Goal: Task Accomplishment & Management: Use online tool/utility

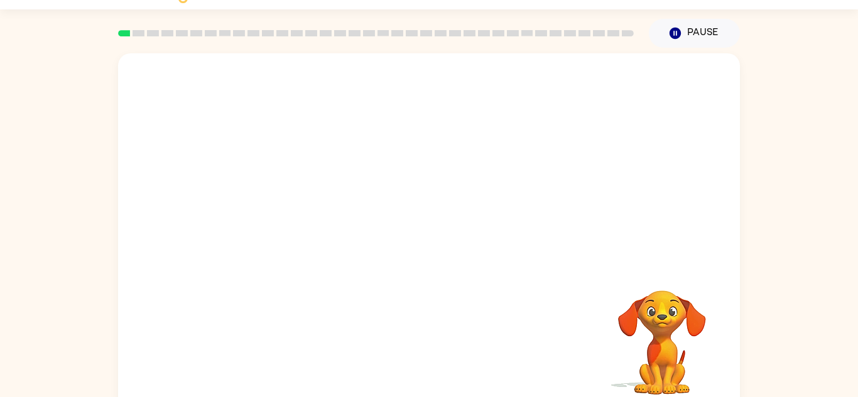
scroll to position [44, 0]
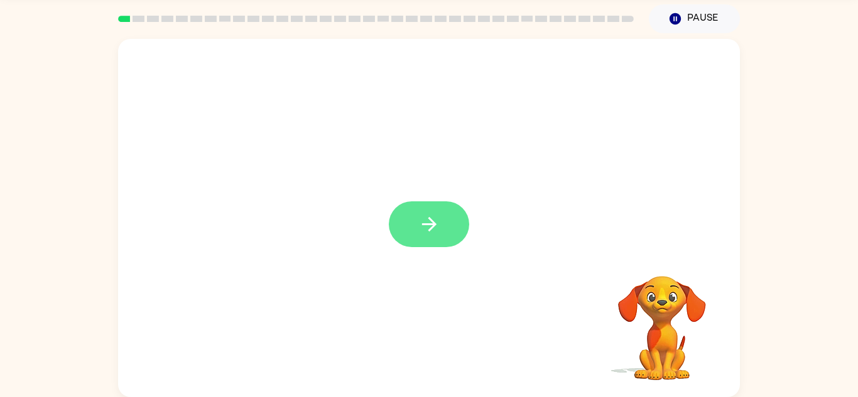
click at [433, 225] on icon "button" at bounding box center [428, 224] width 14 height 14
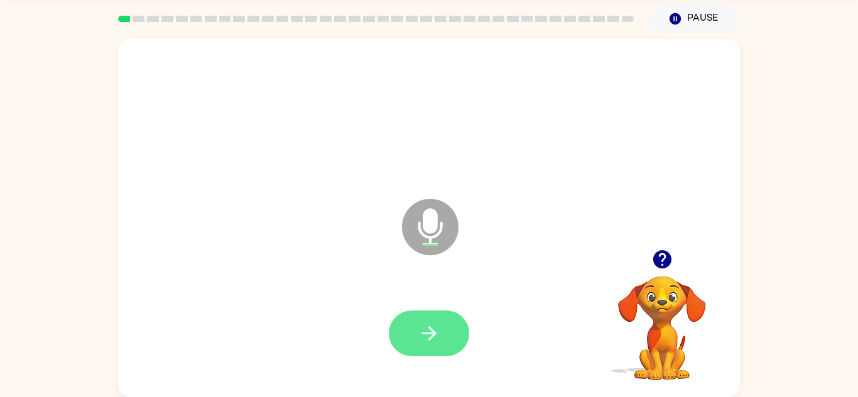
click at [399, 330] on button "button" at bounding box center [429, 334] width 80 height 46
click at [448, 318] on button "button" at bounding box center [429, 334] width 80 height 46
click at [419, 327] on icon "button" at bounding box center [429, 334] width 22 height 22
click at [397, 324] on button "button" at bounding box center [429, 334] width 80 height 46
click at [456, 320] on button "button" at bounding box center [429, 334] width 80 height 46
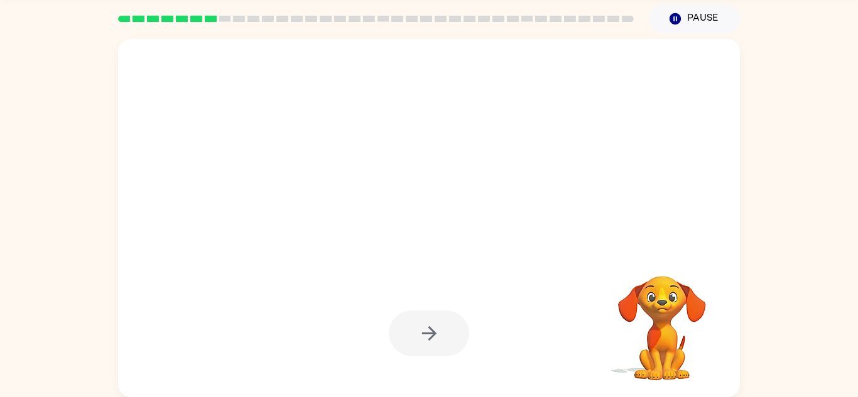
click at [817, 353] on div "Your browser must support playing .mp4 files to use Literably. Please try using…" at bounding box center [429, 215] width 858 height 364
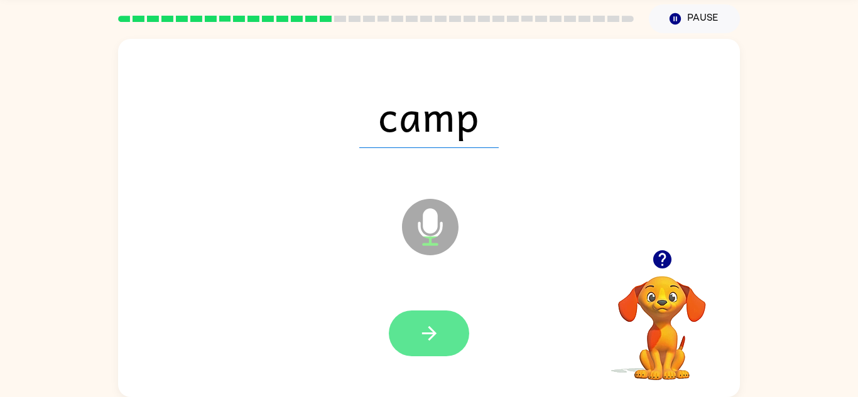
click at [428, 315] on button "button" at bounding box center [429, 334] width 80 height 46
click at [427, 346] on button "button" at bounding box center [429, 334] width 80 height 46
click at [431, 343] on icon "button" at bounding box center [429, 334] width 22 height 22
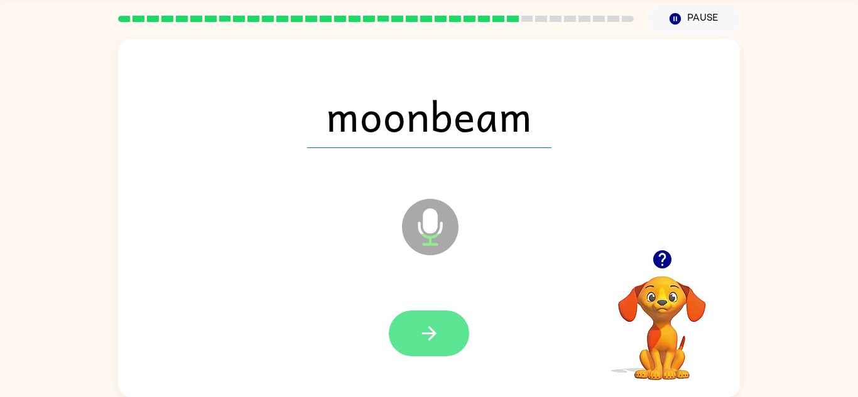
click at [447, 325] on button "button" at bounding box center [429, 334] width 80 height 46
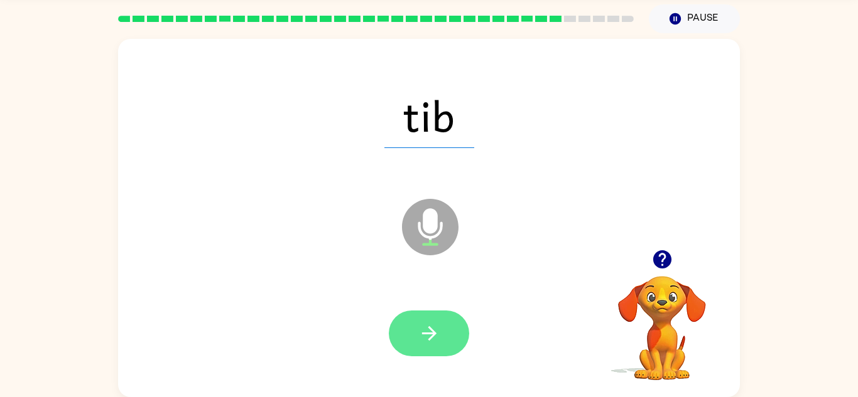
click at [461, 340] on button "button" at bounding box center [429, 334] width 80 height 46
click at [446, 338] on button "button" at bounding box center [429, 334] width 80 height 46
click at [409, 322] on button "button" at bounding box center [429, 334] width 80 height 46
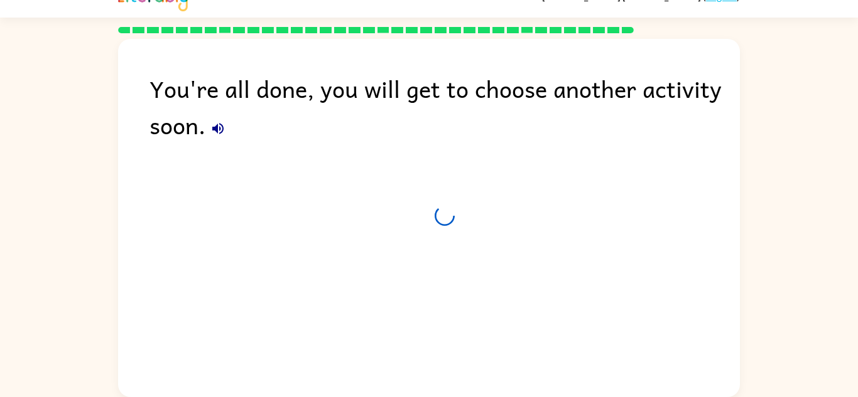
scroll to position [21, 0]
